Goal: Information Seeking & Learning: Compare options

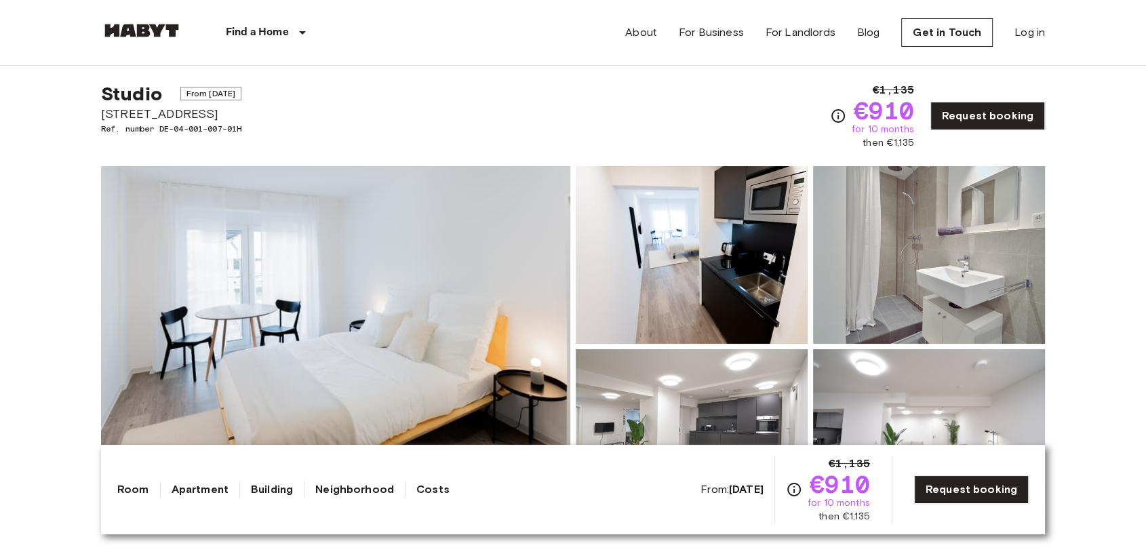
scroll to position [22, 0]
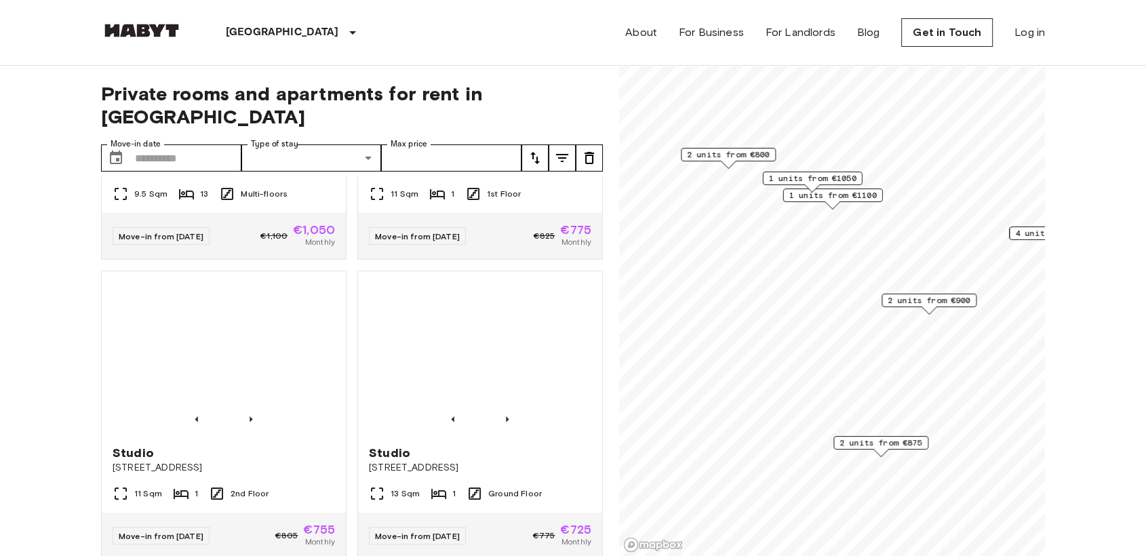
scroll to position [1479, 0]
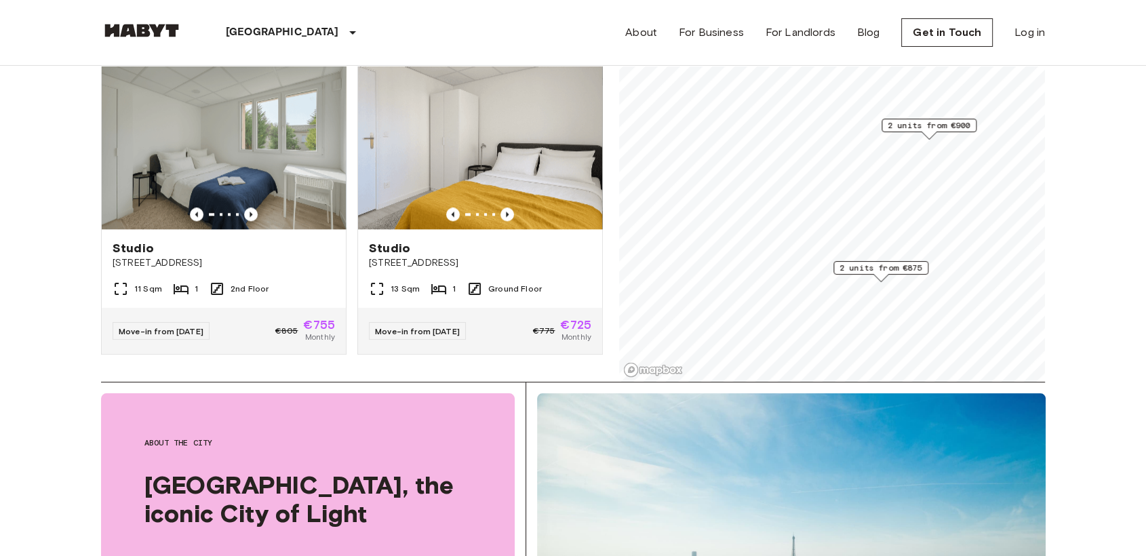
scroll to position [271, 0]
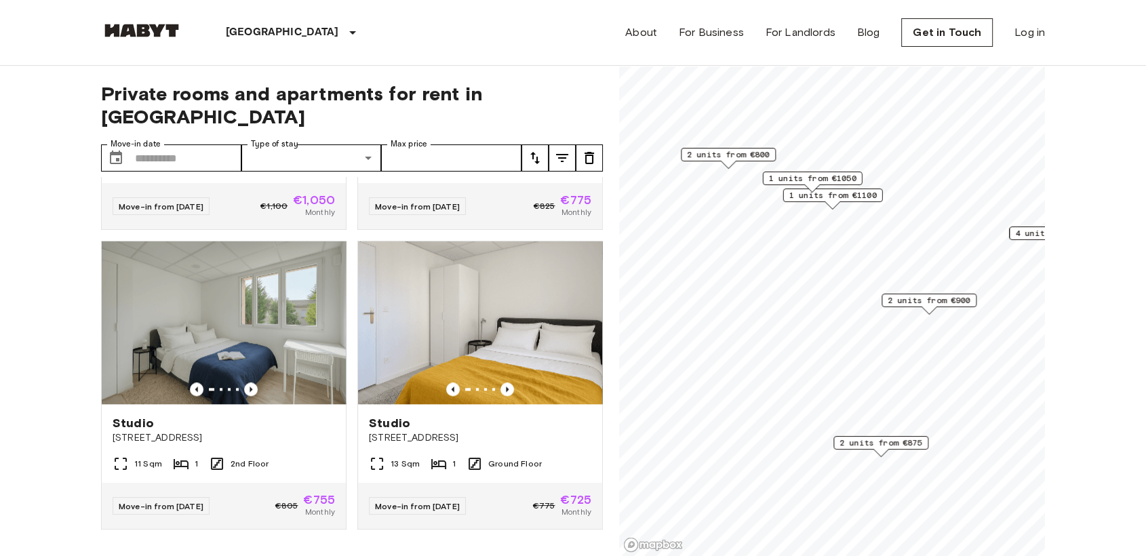
scroll to position [1479, 0]
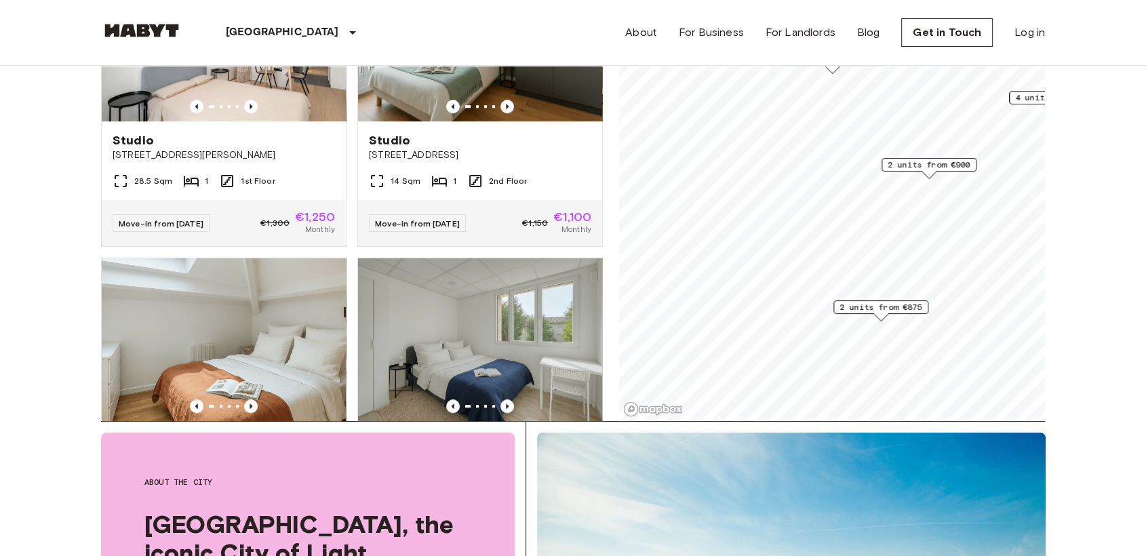
scroll to position [651, 0]
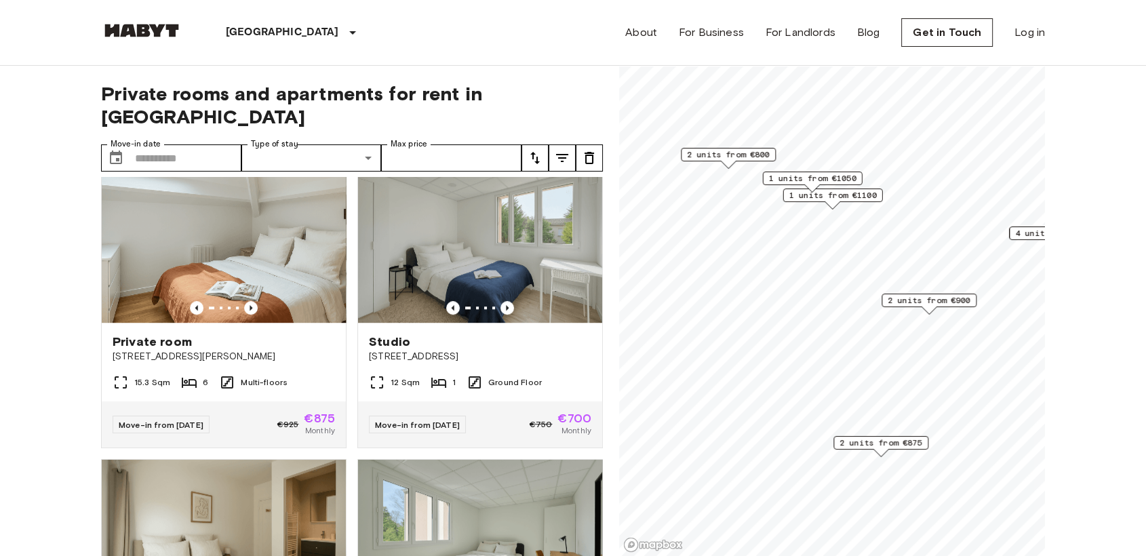
scroll to position [934, 0]
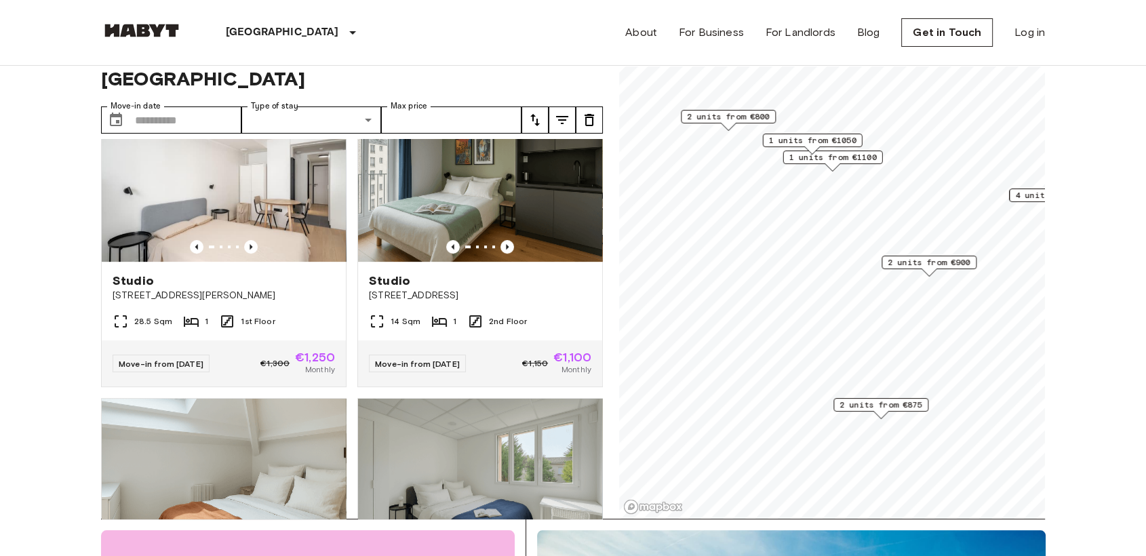
scroll to position [613, 0]
